Goal: Task Accomplishment & Management: Use online tool/utility

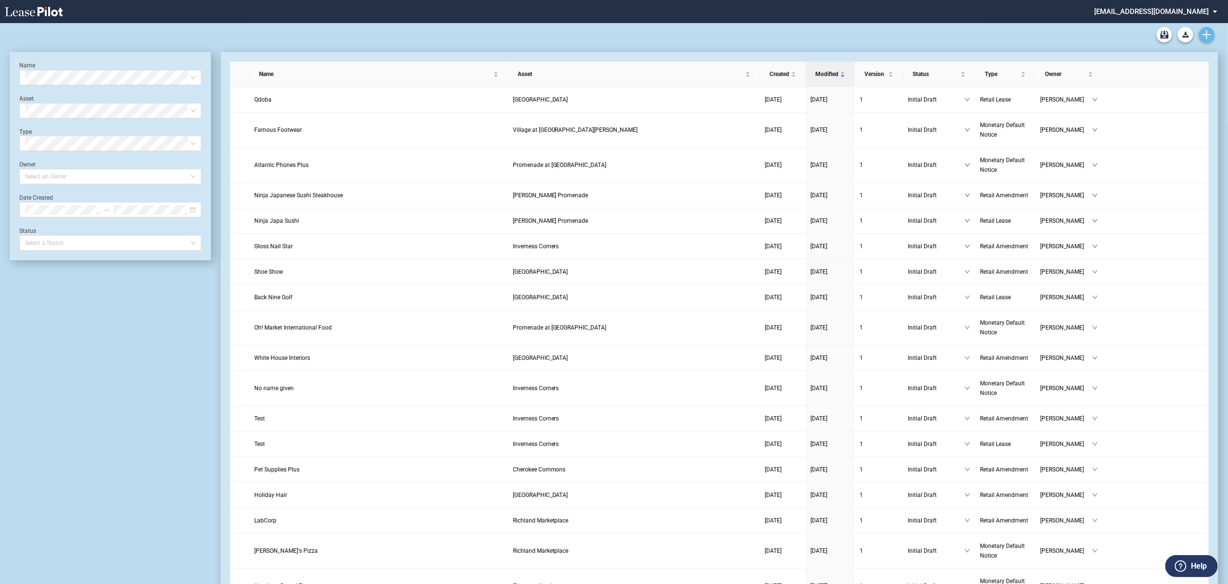
click at [1200, 39] on link "Create new document" at bounding box center [1206, 34] width 15 height 15
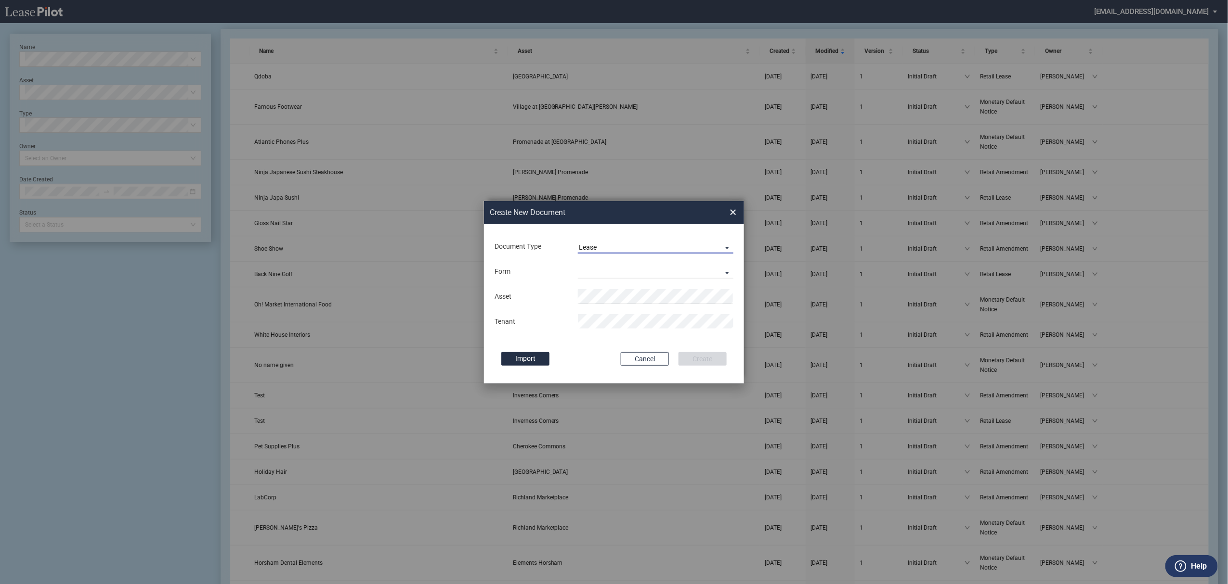
click at [607, 245] on span "Lease" at bounding box center [648, 248] width 138 height 10
click at [596, 269] on div "Amendment" at bounding box center [599, 270] width 41 height 11
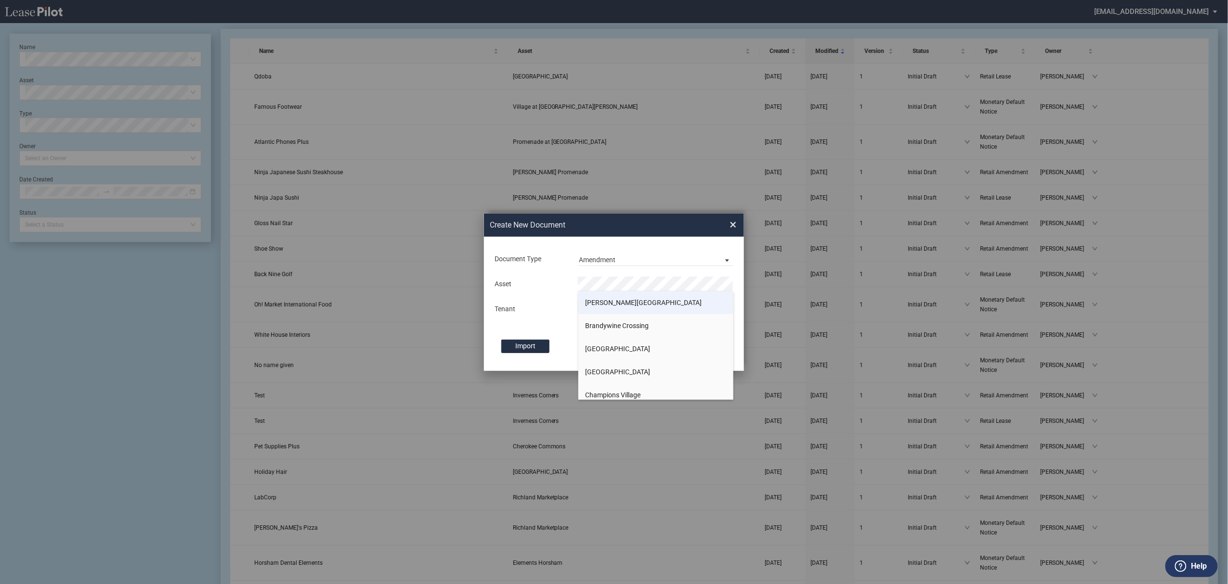
click at [597, 304] on span "[PERSON_NAME][GEOGRAPHIC_DATA]" at bounding box center [643, 303] width 117 height 8
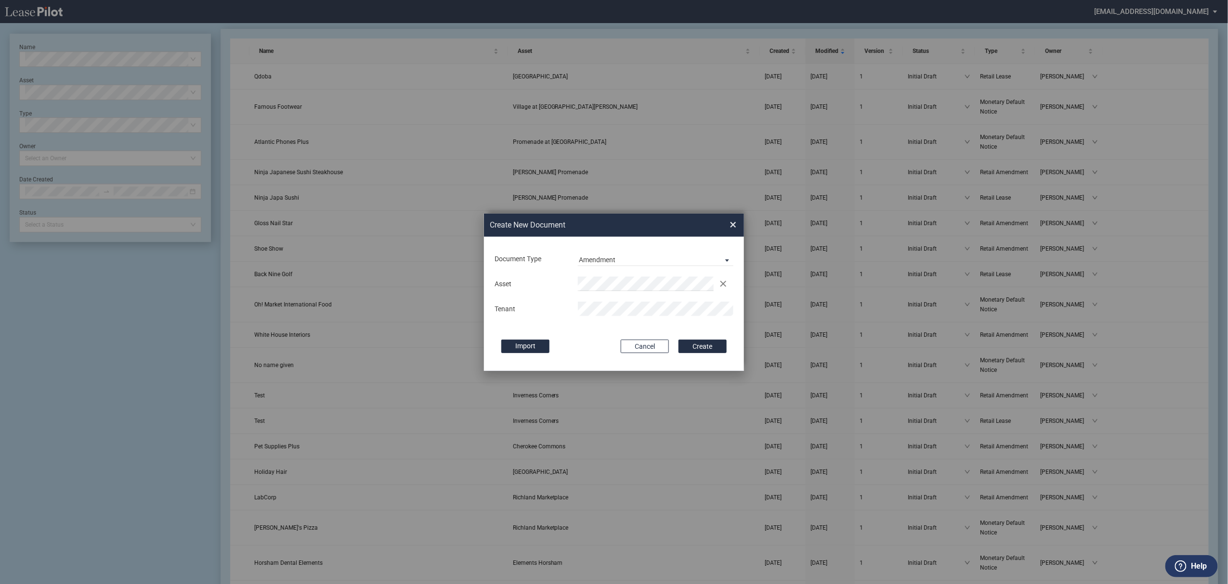
click at [678, 340] on button "Create" at bounding box center [702, 346] width 48 height 13
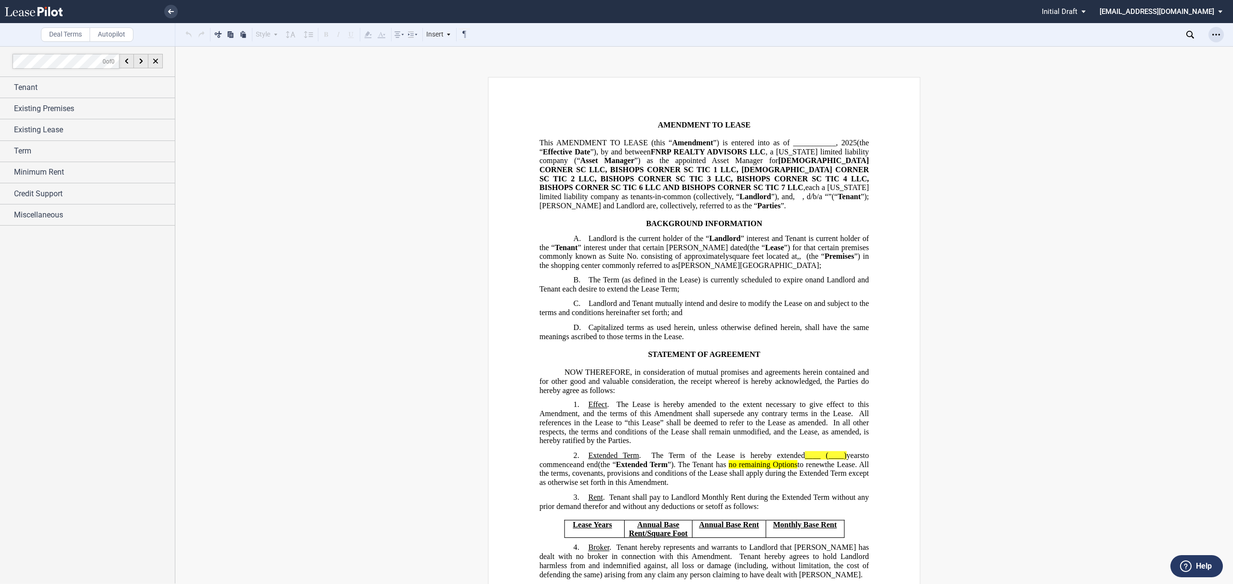
click at [1221, 32] on div "Open Lease options menu" at bounding box center [1215, 34] width 15 height 15
click at [1169, 219] on div "Test SML" at bounding box center [1159, 220] width 117 height 8
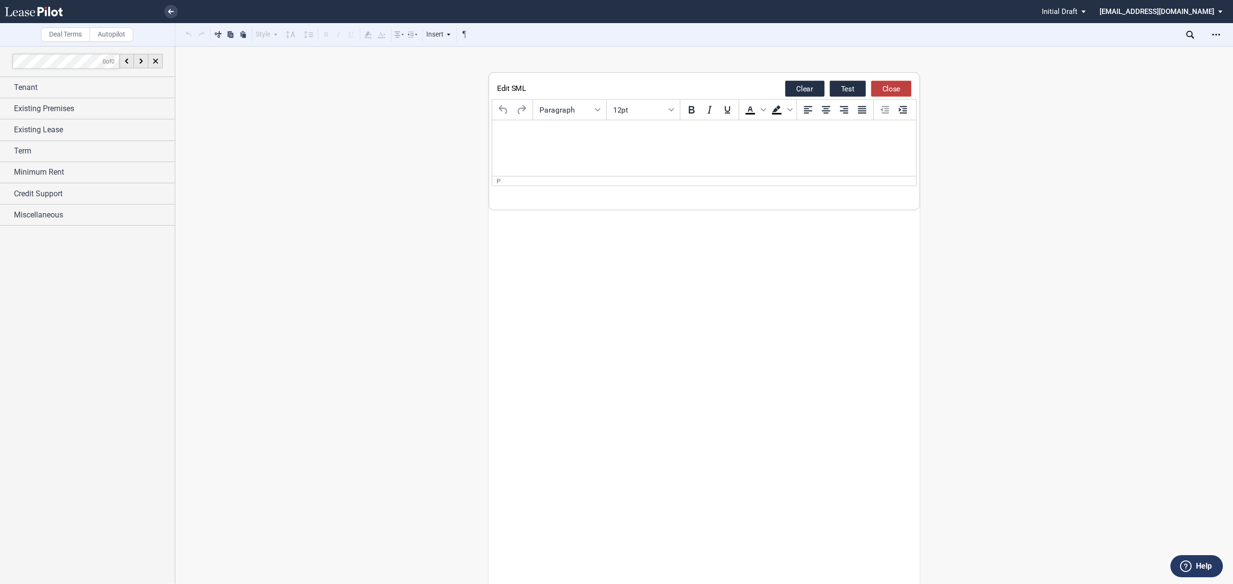
click at [882, 84] on button "Close" at bounding box center [891, 89] width 40 height 16
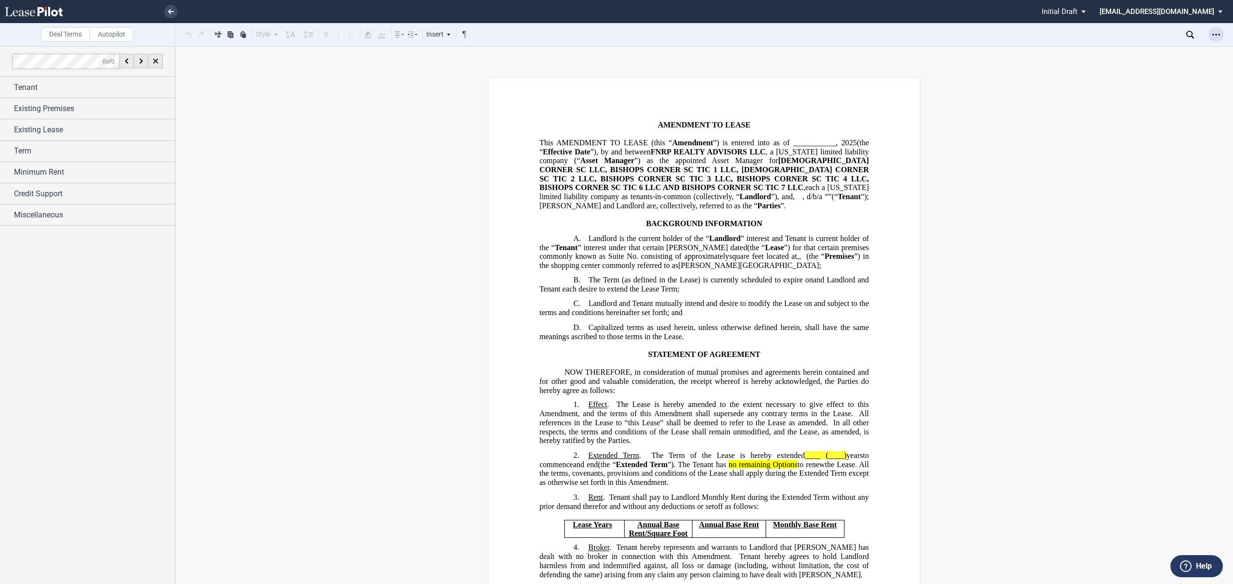
click at [1222, 33] on div "Open Lease options menu" at bounding box center [1215, 34] width 15 height 15
click at [1118, 207] on div "SML Changes View" at bounding box center [1159, 207] width 117 height 8
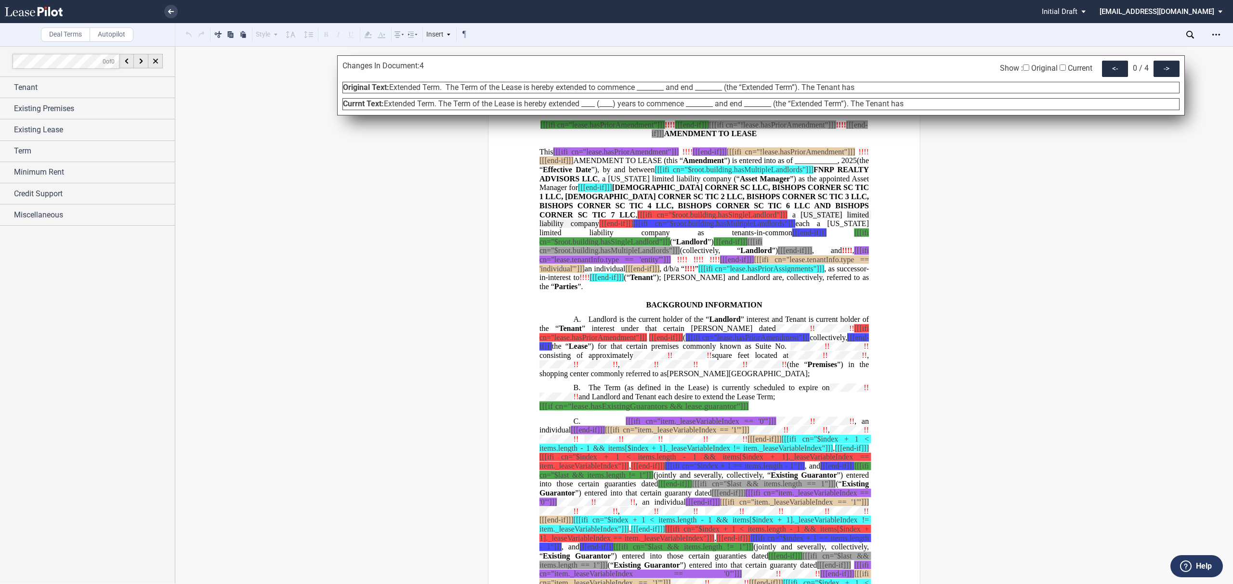
scroll to position [854, 0]
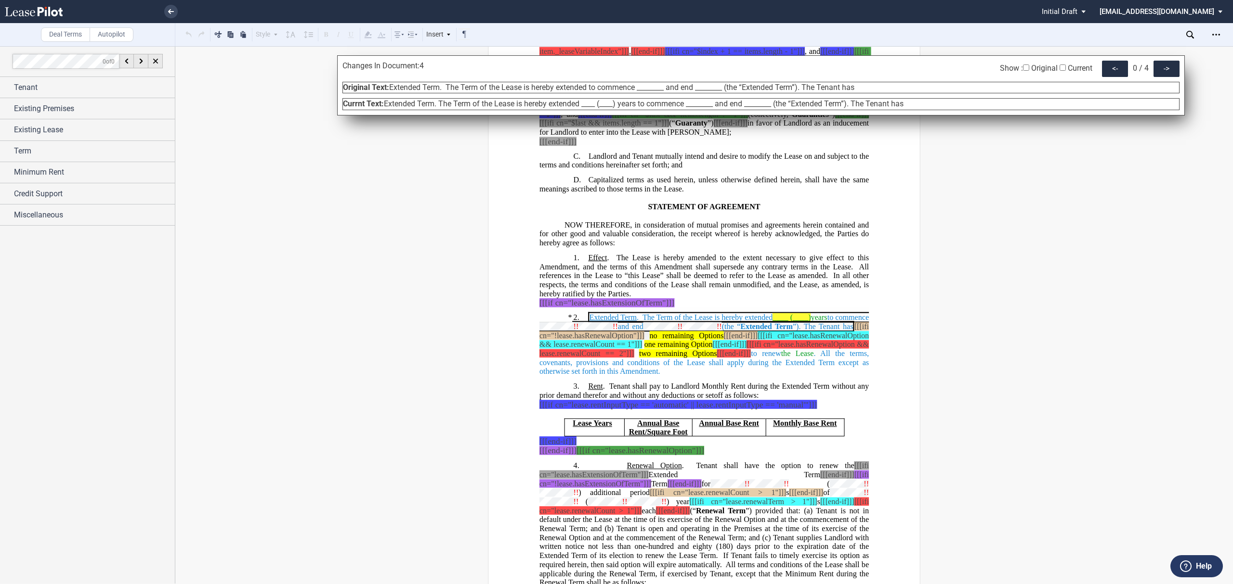
click at [170, 13] on use at bounding box center [171, 11] width 6 height 5
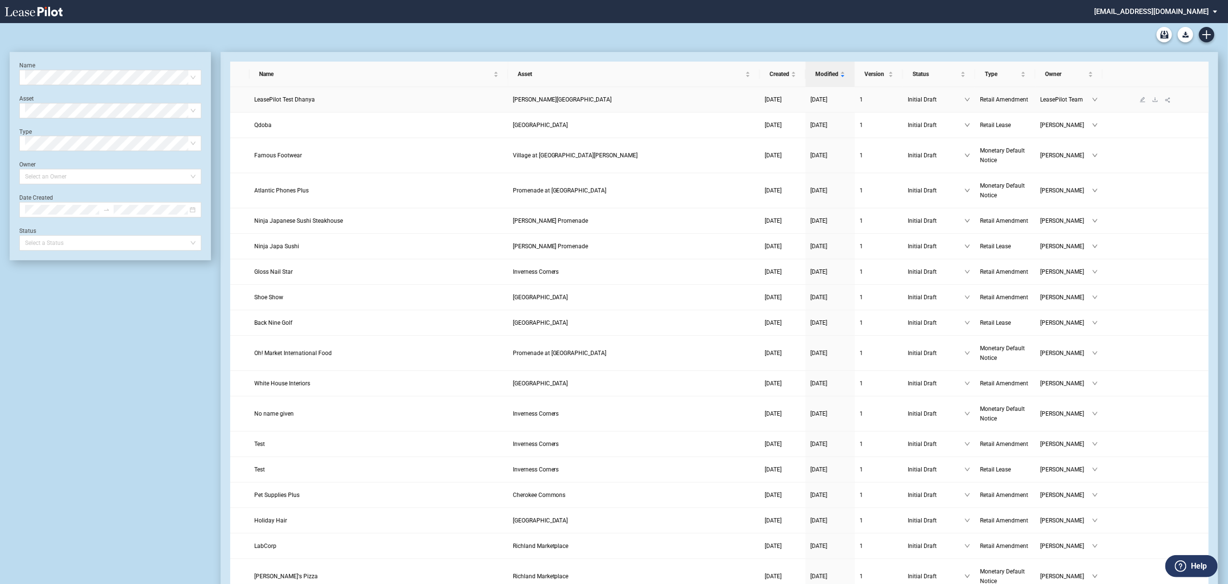
click at [265, 93] on td "LeasePilot Test Dhanya" at bounding box center [378, 100] width 258 height 26
click at [265, 97] on span "LeasePilot Test Dhanya" at bounding box center [284, 99] width 61 height 7
